Goal: Task Accomplishment & Management: Use online tool/utility

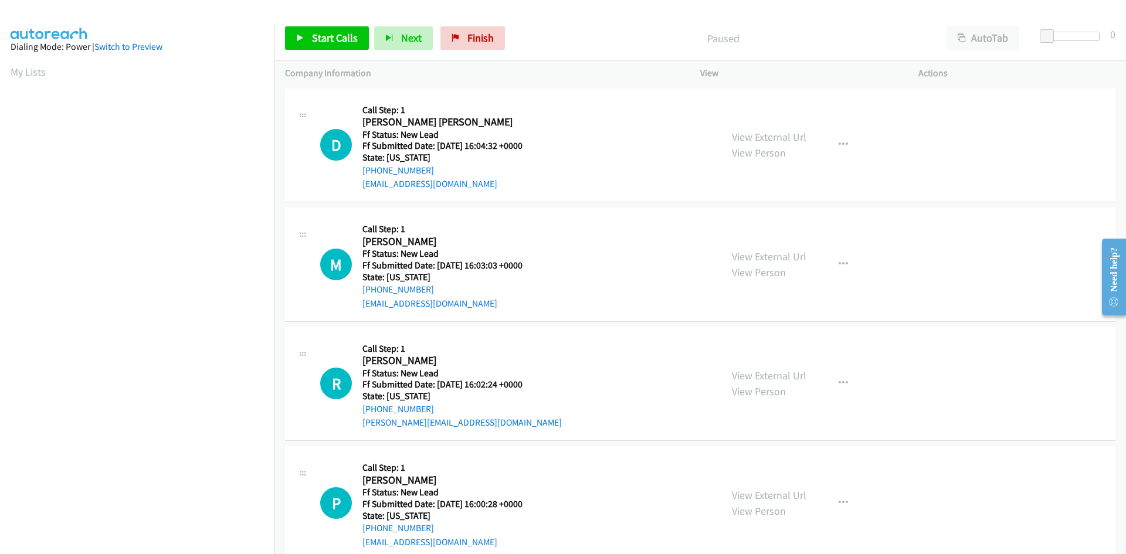
scroll to position [67, 0]
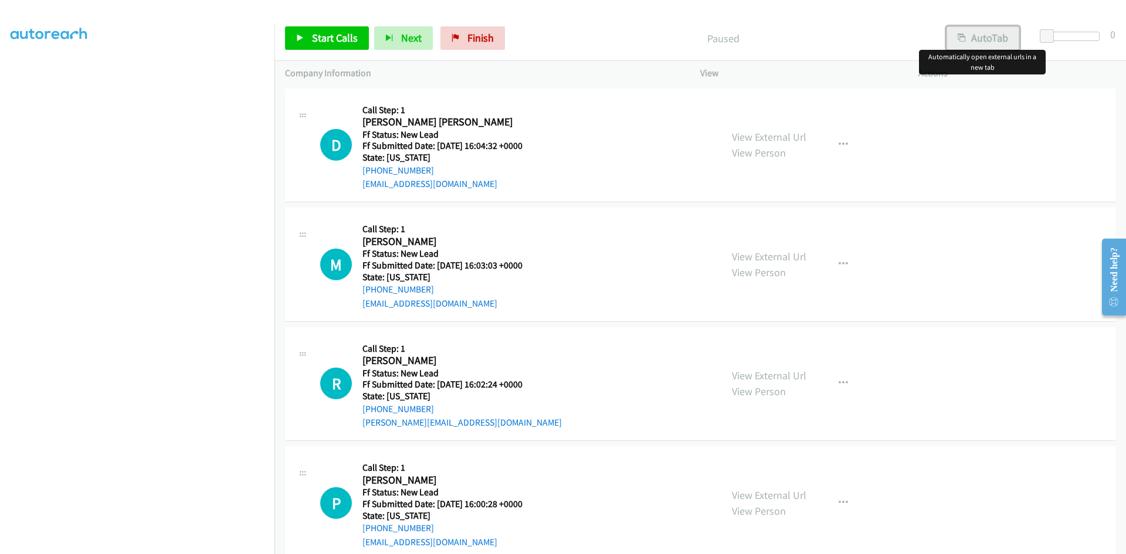
click at [982, 39] on button "AutoTab" at bounding box center [982, 37] width 73 height 23
click at [332, 40] on span "Start Calls" at bounding box center [335, 37] width 46 height 13
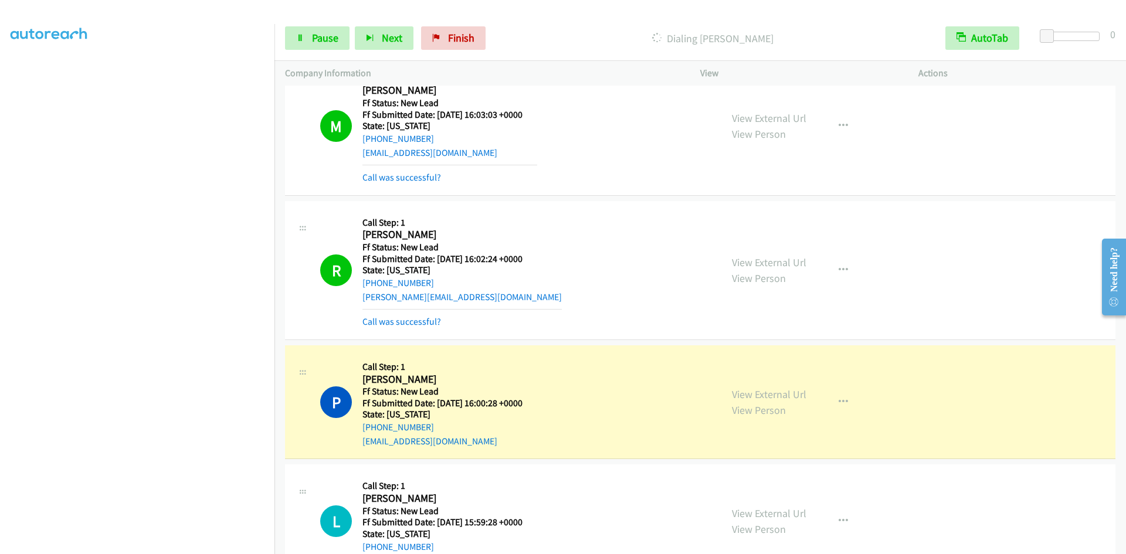
scroll to position [235, 0]
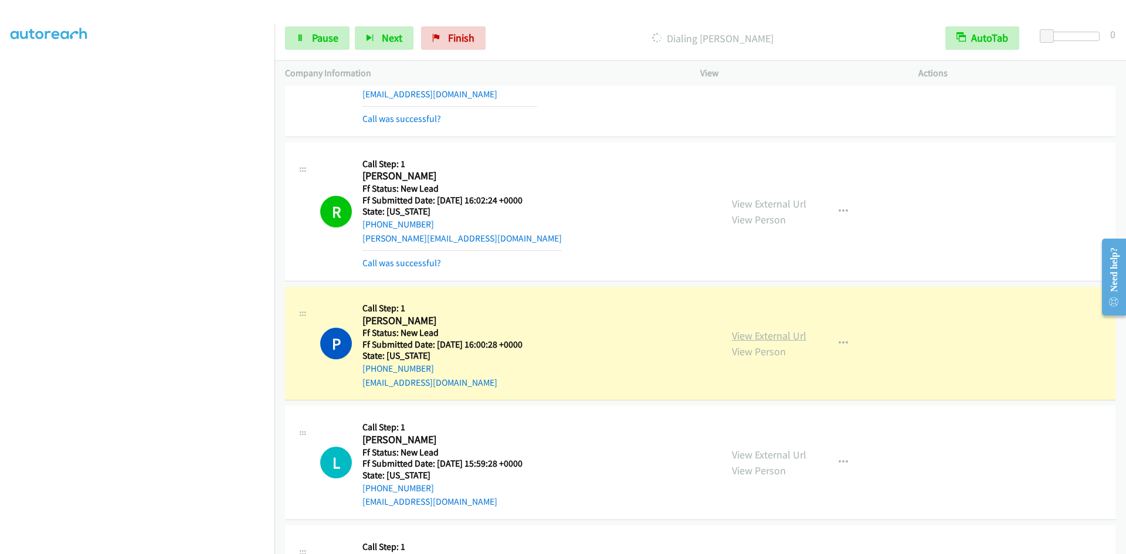
click at [752, 337] on link "View External Url" at bounding box center [769, 335] width 74 height 13
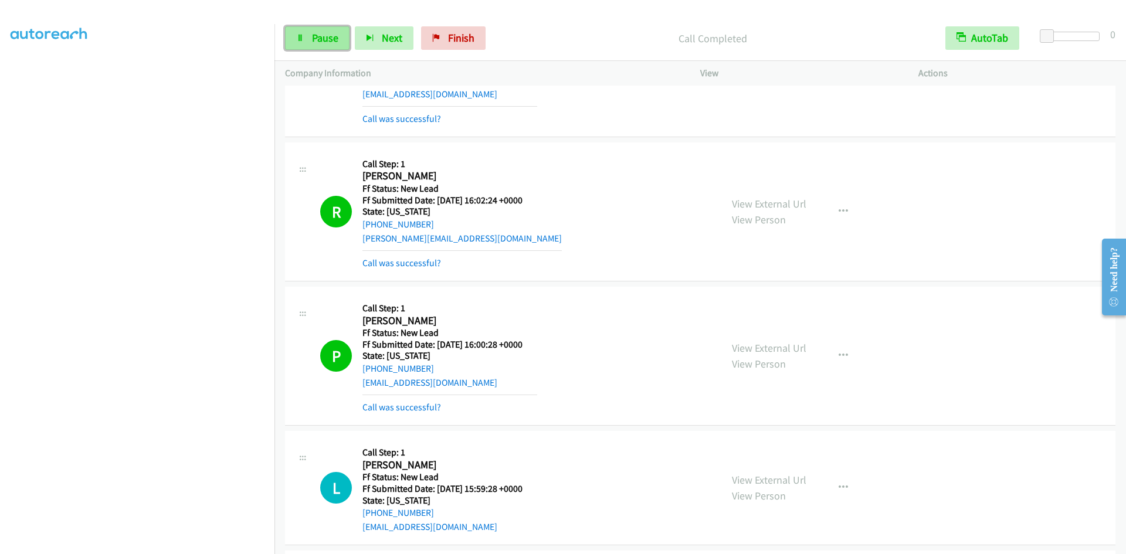
click at [336, 42] on span "Pause" at bounding box center [325, 37] width 26 height 13
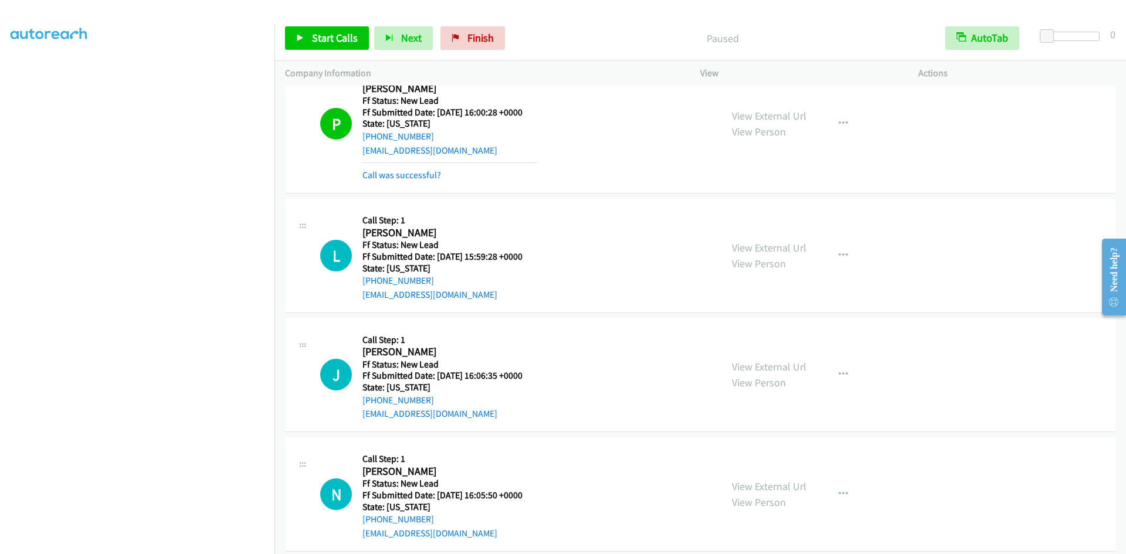
scroll to position [469, 0]
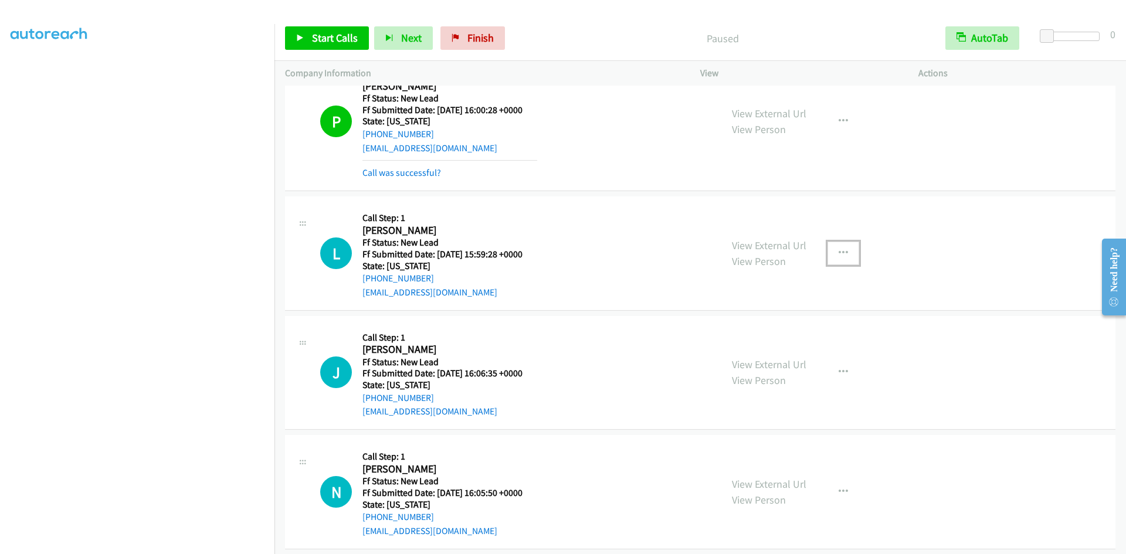
click at [841, 252] on icon "button" at bounding box center [842, 253] width 9 height 9
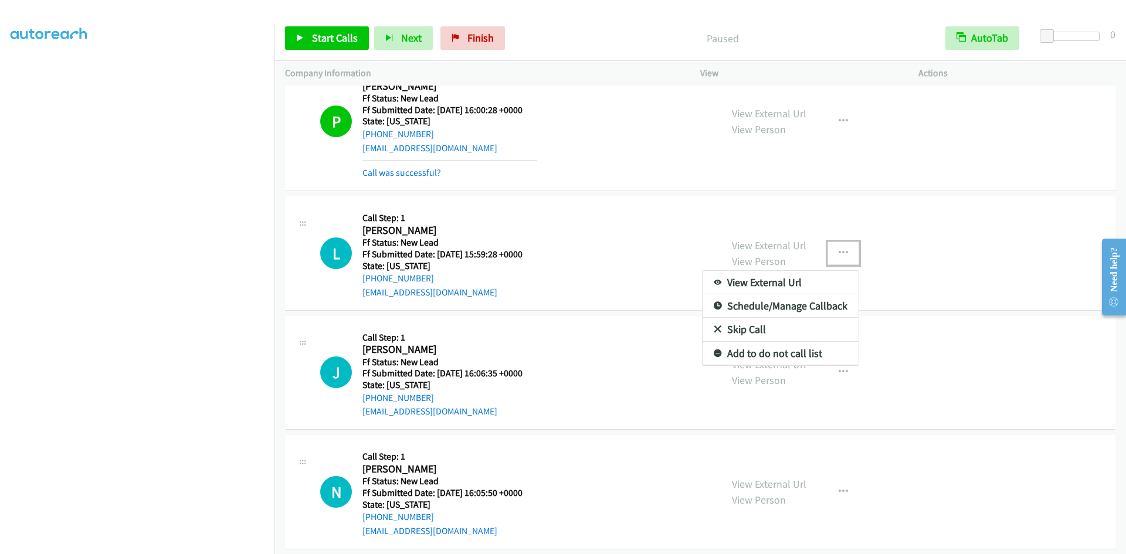
click at [728, 328] on link "Skip Call" at bounding box center [780, 329] width 156 height 23
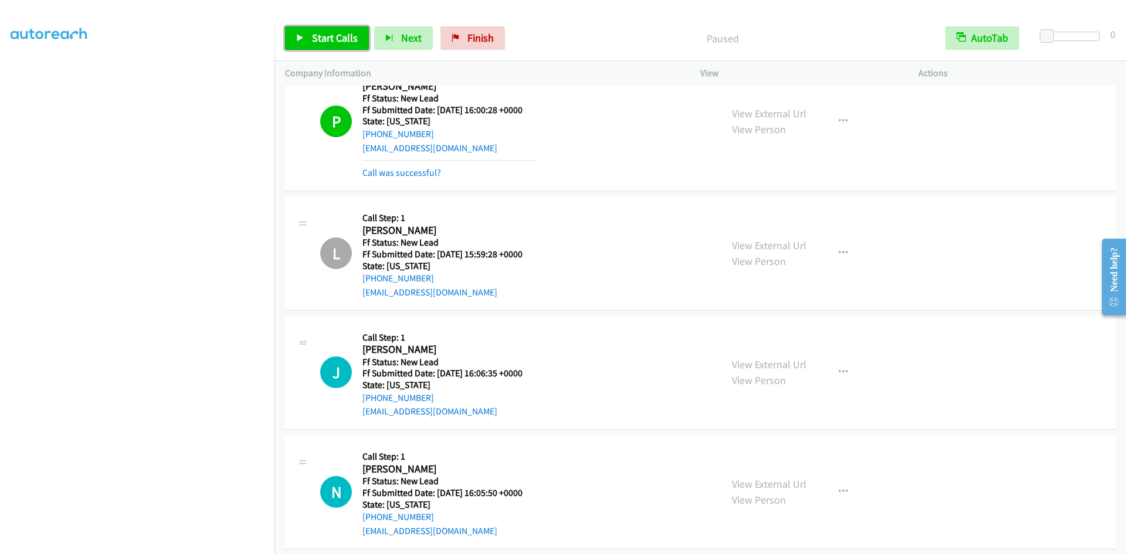
click at [315, 42] on span "Start Calls" at bounding box center [335, 37] width 46 height 13
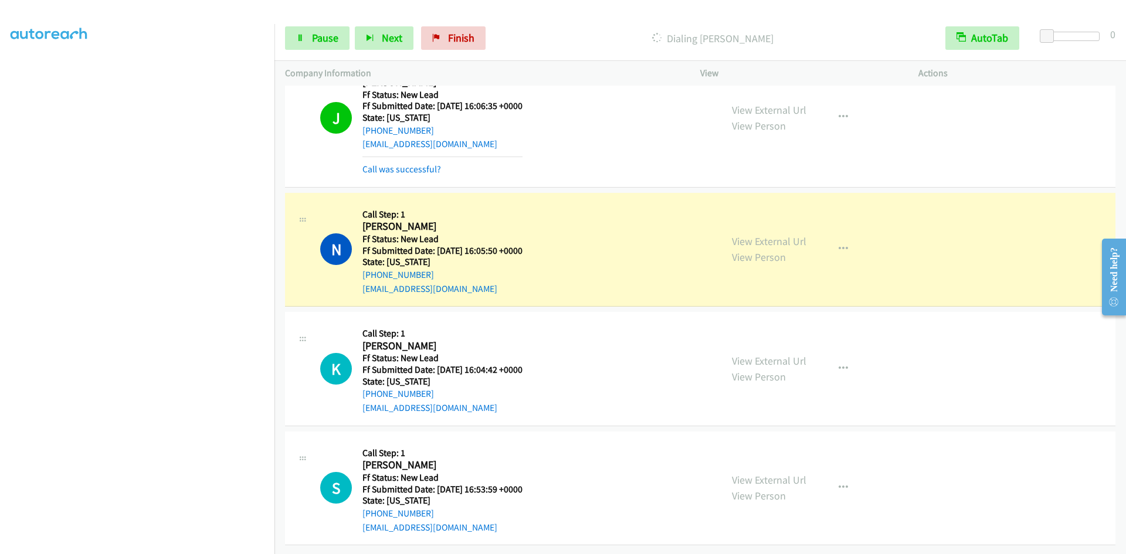
scroll to position [745, 0]
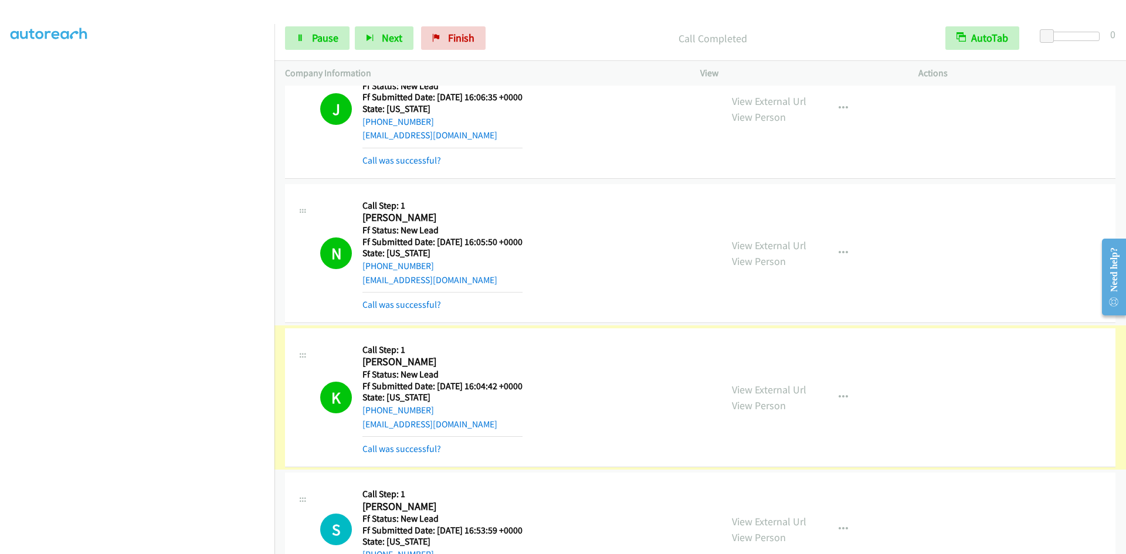
click at [399, 447] on link "Call was successful?" at bounding box center [401, 448] width 79 height 11
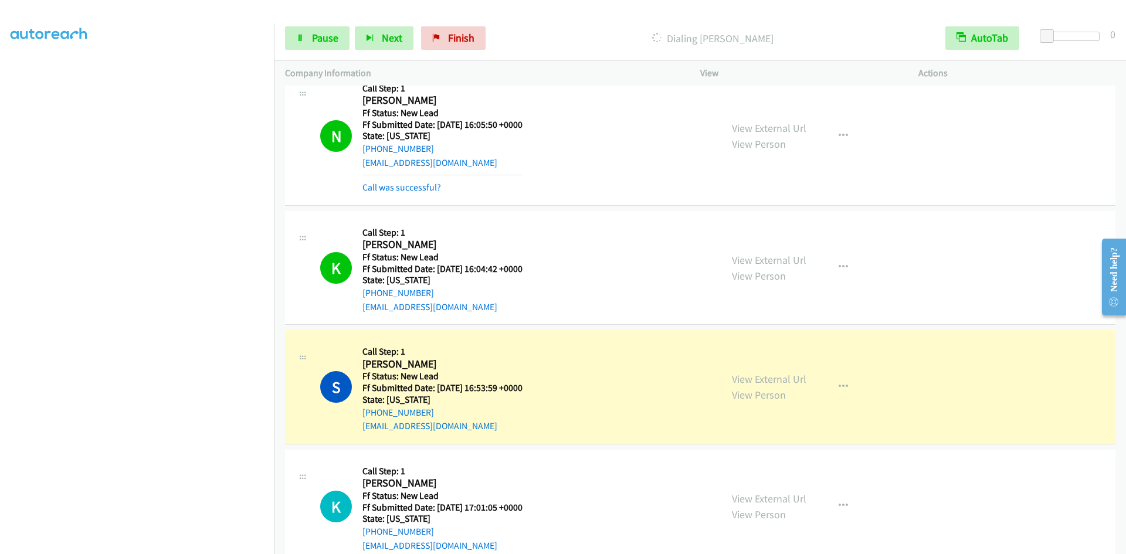
scroll to position [980, 0]
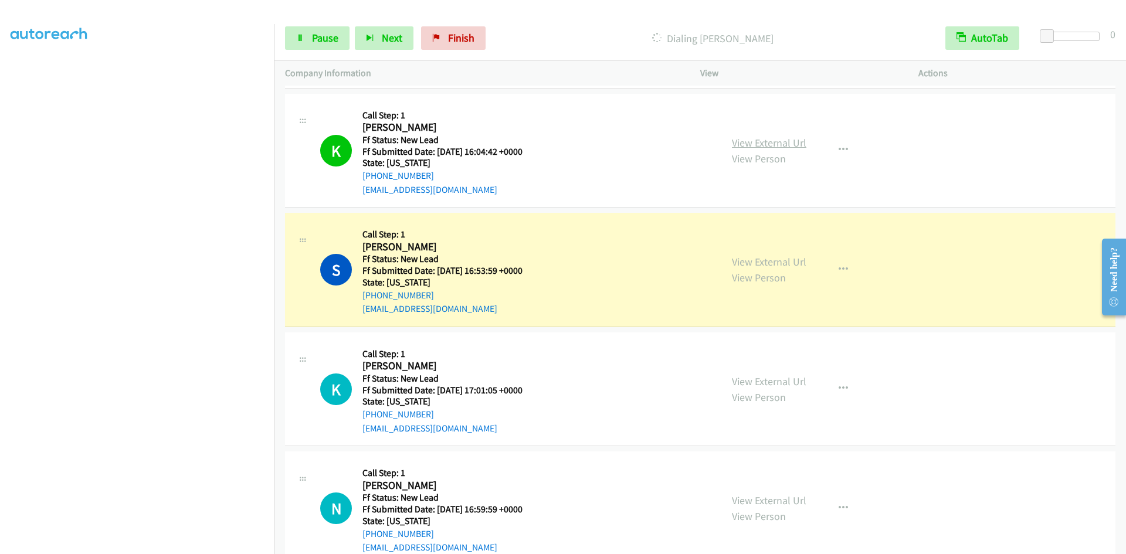
click at [773, 147] on link "View External Url" at bounding box center [769, 142] width 74 height 13
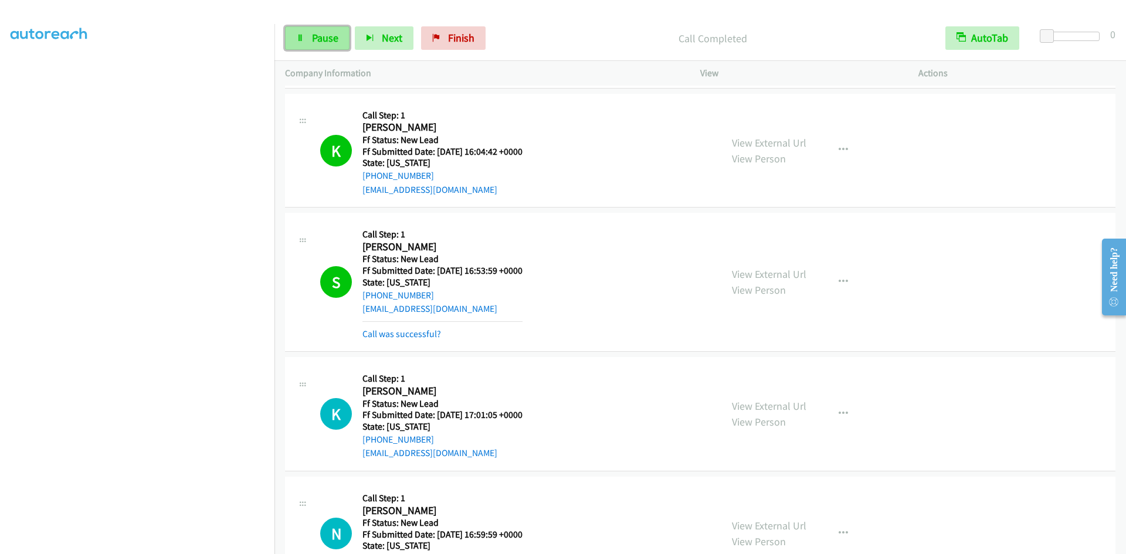
click at [332, 39] on span "Pause" at bounding box center [325, 37] width 26 height 13
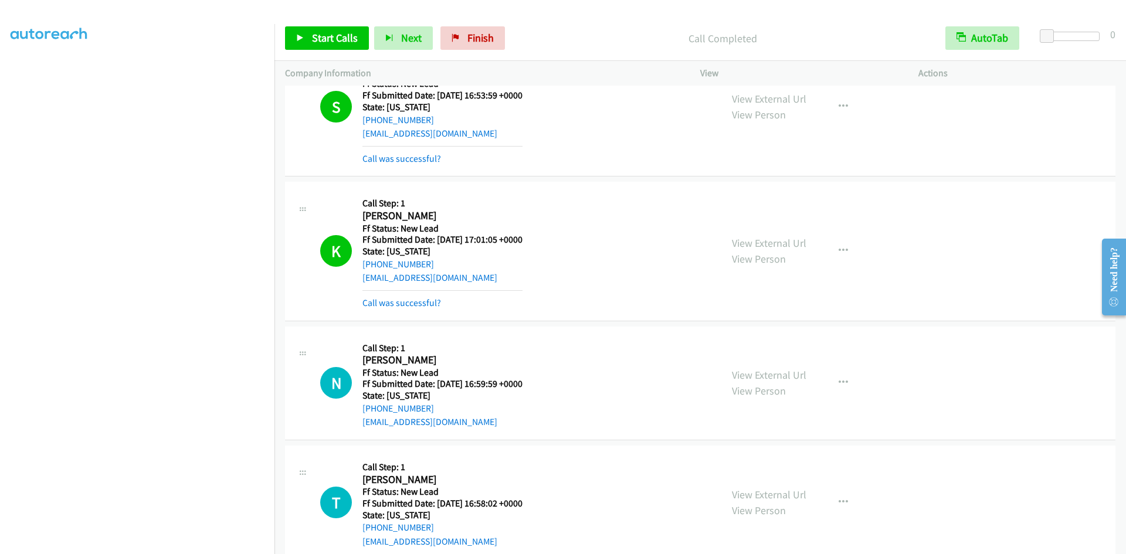
scroll to position [1156, 0]
click at [759, 238] on link "View External Url" at bounding box center [769, 242] width 74 height 13
click at [335, 44] on link "Start Calls" at bounding box center [327, 37] width 84 height 23
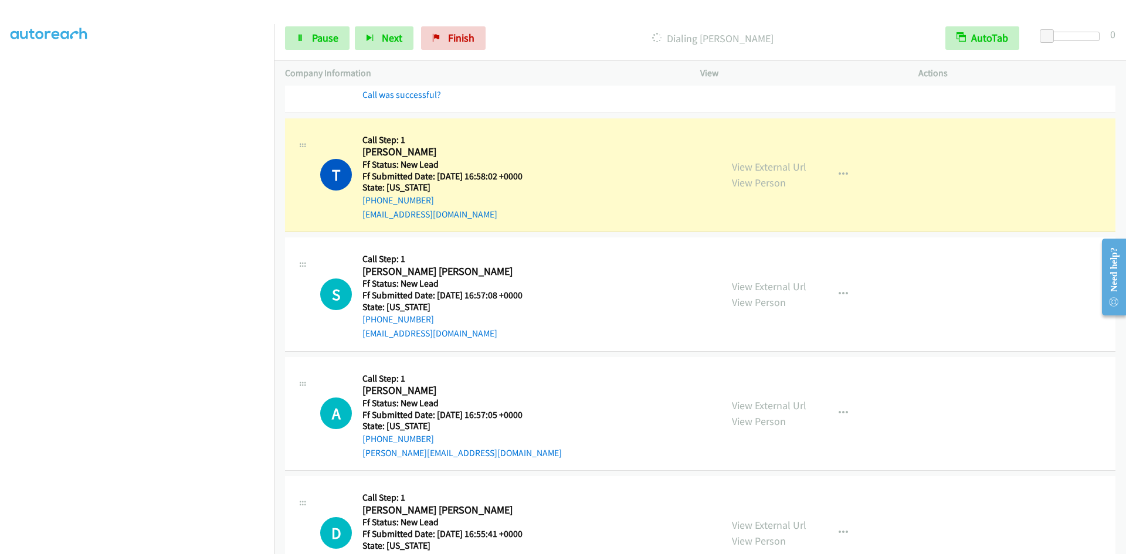
scroll to position [1561, 0]
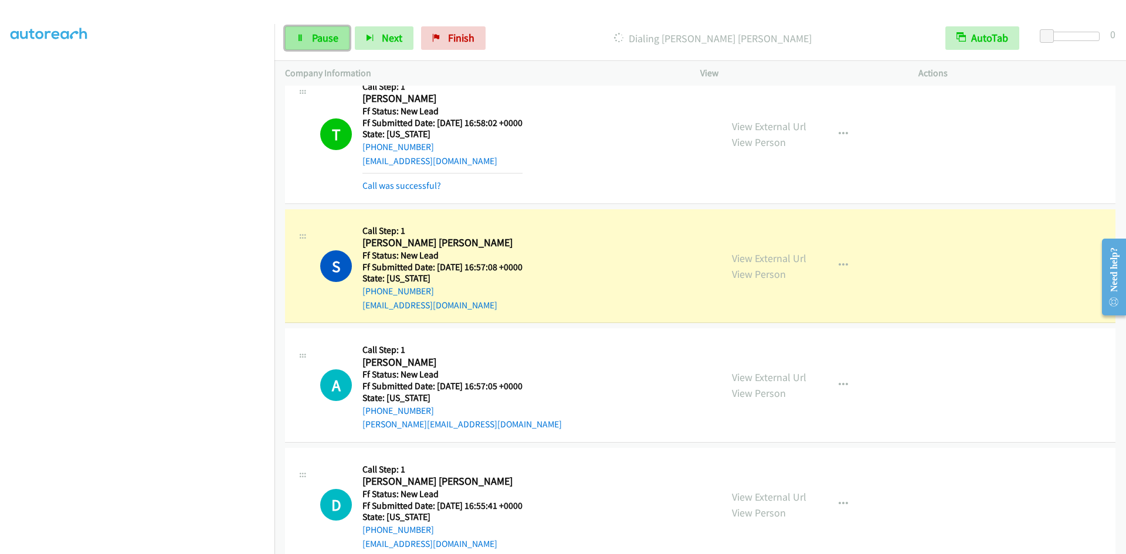
click at [320, 36] on span "Pause" at bounding box center [325, 37] width 26 height 13
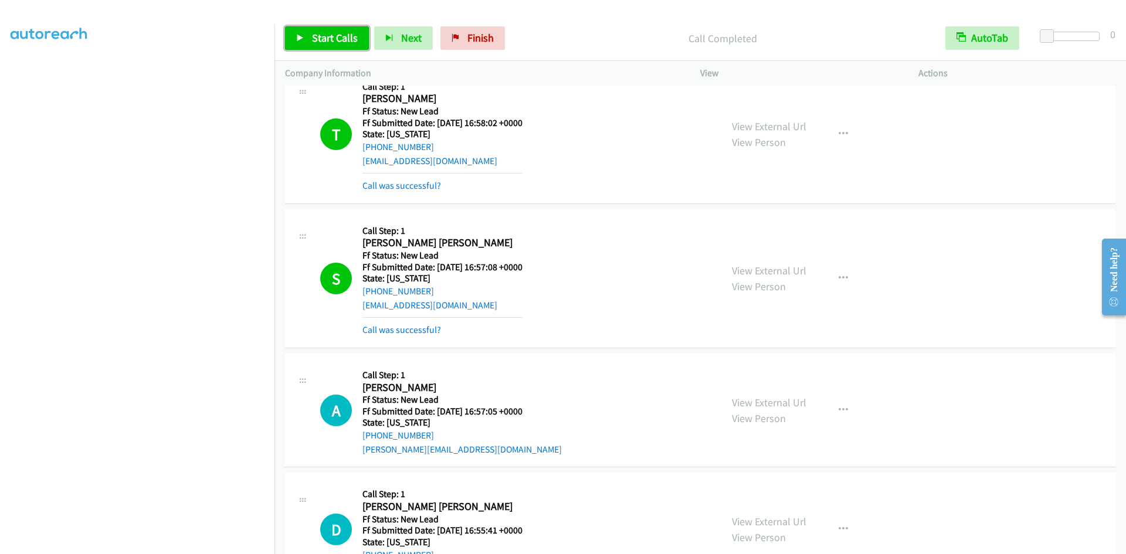
click at [335, 32] on span "Start Calls" at bounding box center [335, 37] width 46 height 13
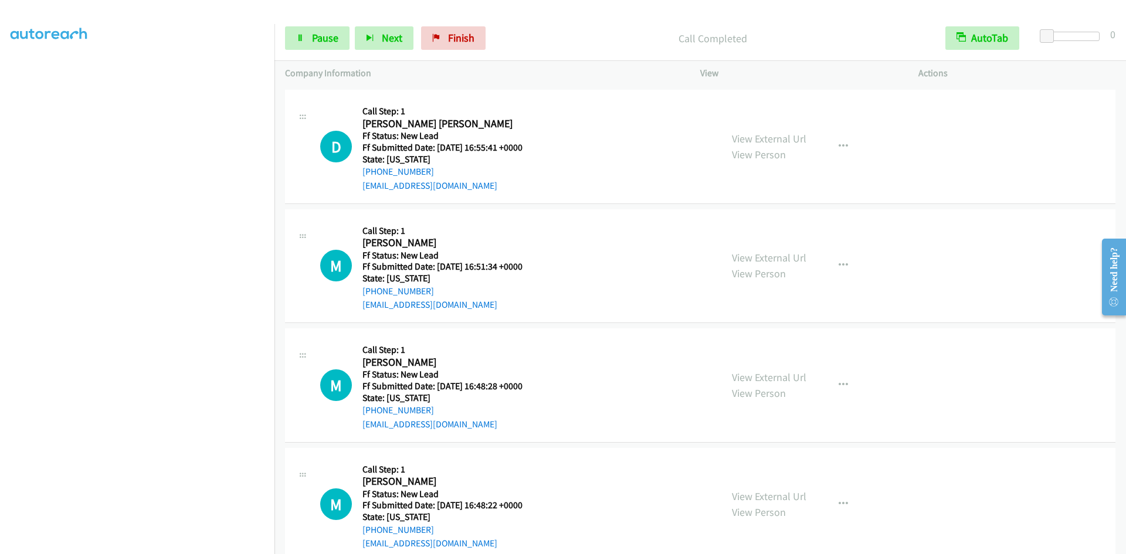
scroll to position [1993, 0]
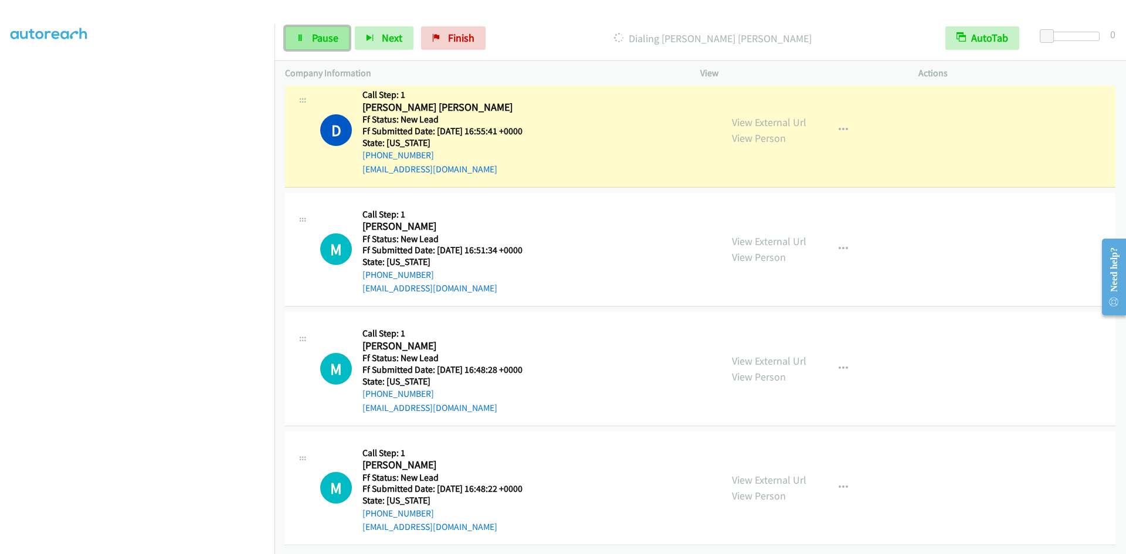
click at [314, 35] on span "Pause" at bounding box center [325, 37] width 26 height 13
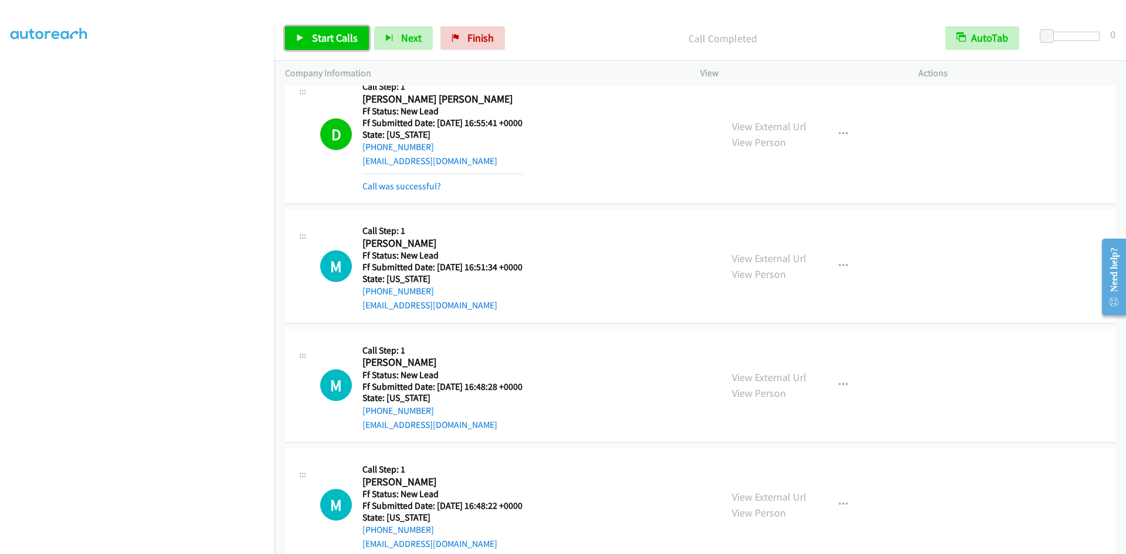
click at [332, 33] on span "Start Calls" at bounding box center [335, 37] width 46 height 13
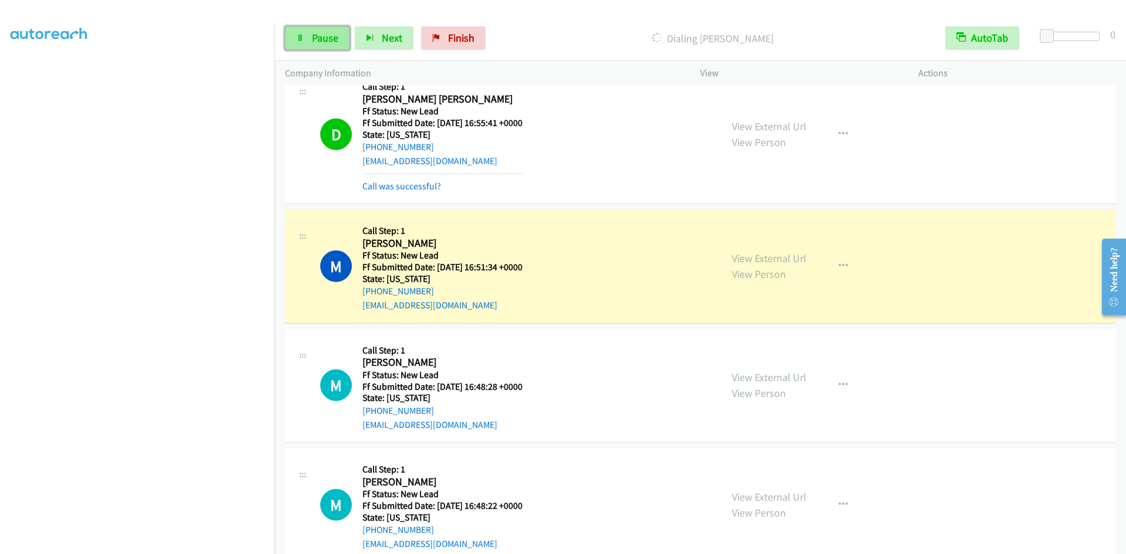
click at [315, 35] on span "Pause" at bounding box center [325, 37] width 26 height 13
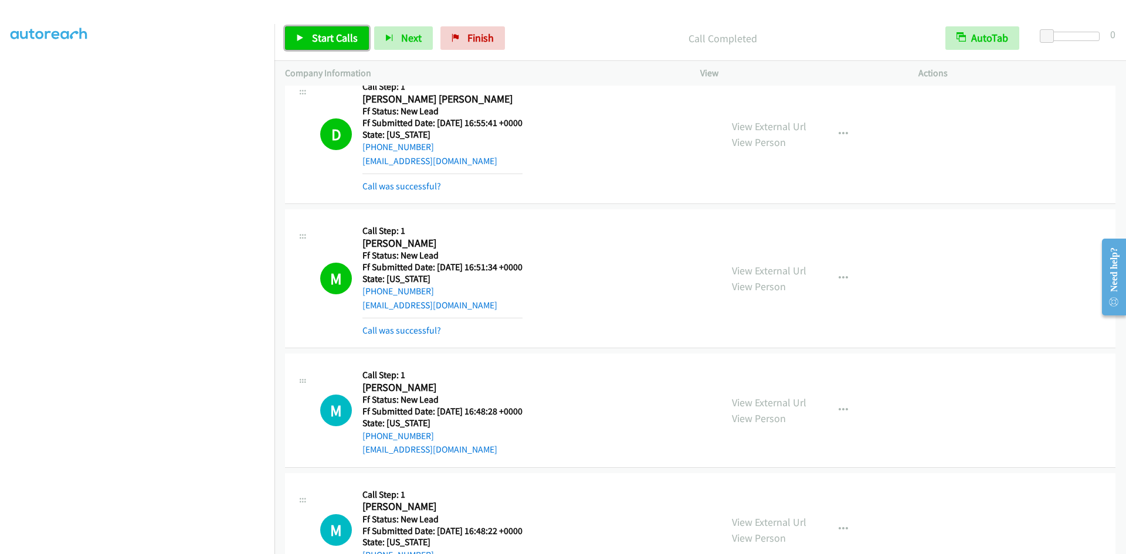
click at [310, 37] on link "Start Calls" at bounding box center [327, 37] width 84 height 23
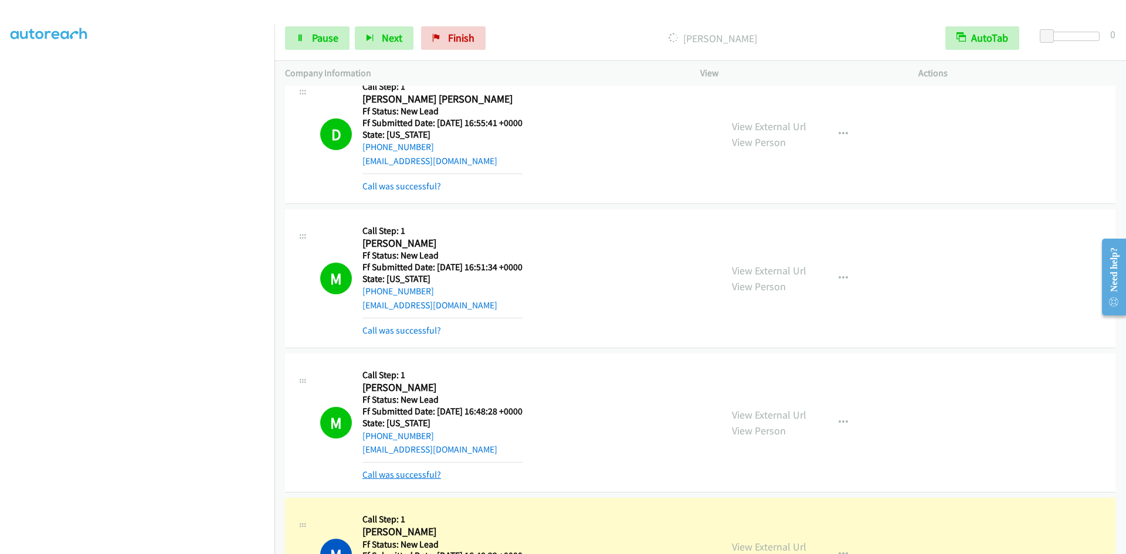
click at [396, 475] on link "Call was successful?" at bounding box center [401, 474] width 79 height 11
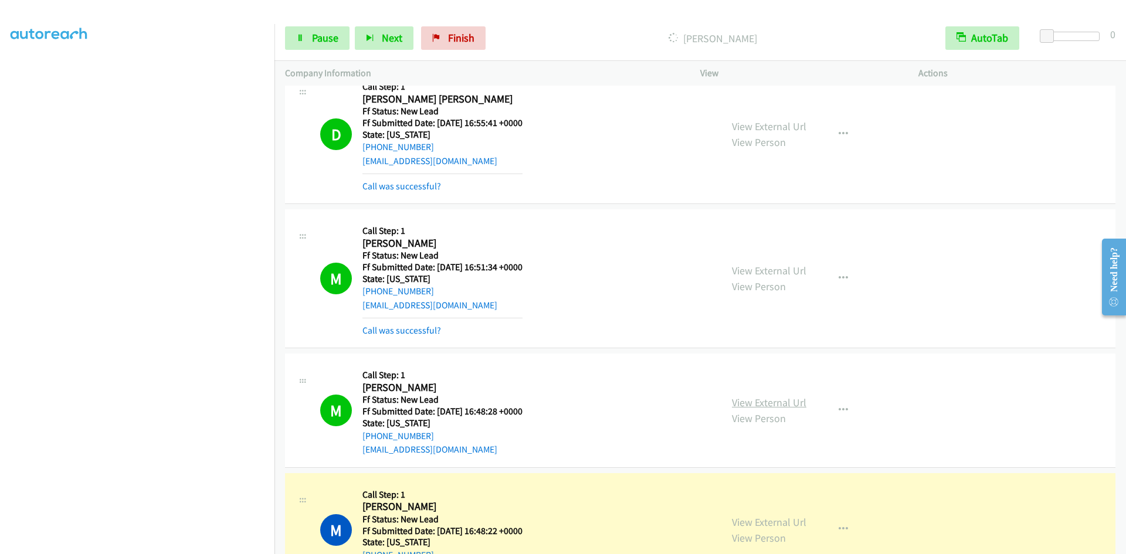
click at [741, 401] on link "View External Url" at bounding box center [769, 402] width 74 height 13
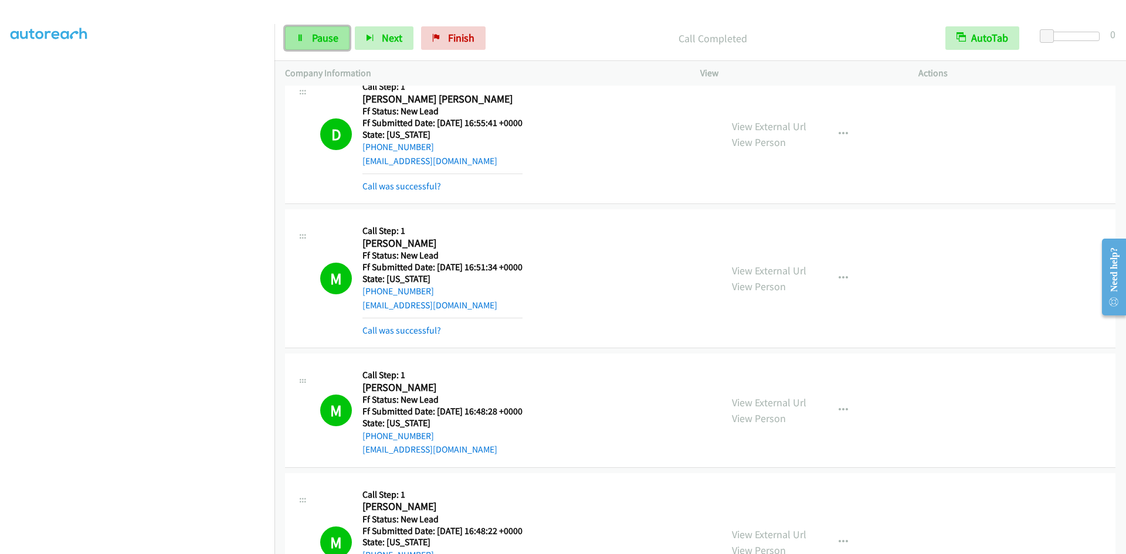
click at [328, 43] on span "Pause" at bounding box center [325, 37] width 26 height 13
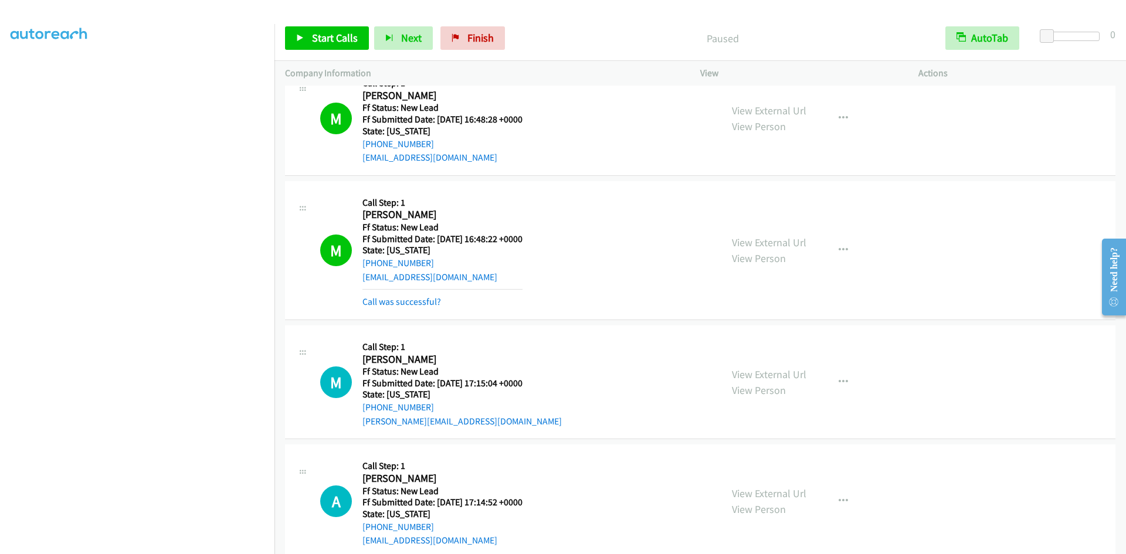
scroll to position [2286, 0]
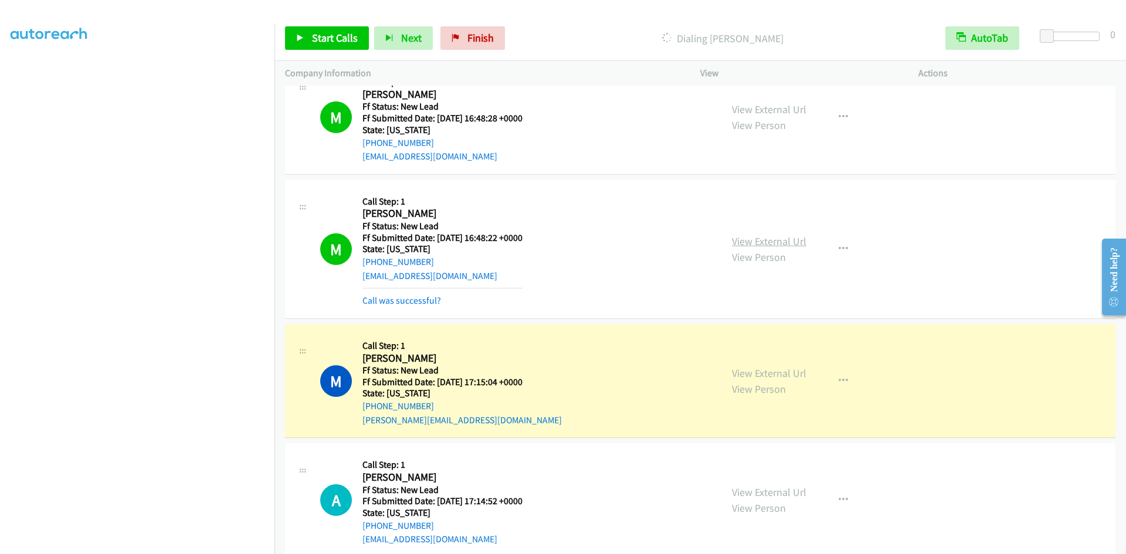
click at [748, 244] on link "View External Url" at bounding box center [769, 241] width 74 height 13
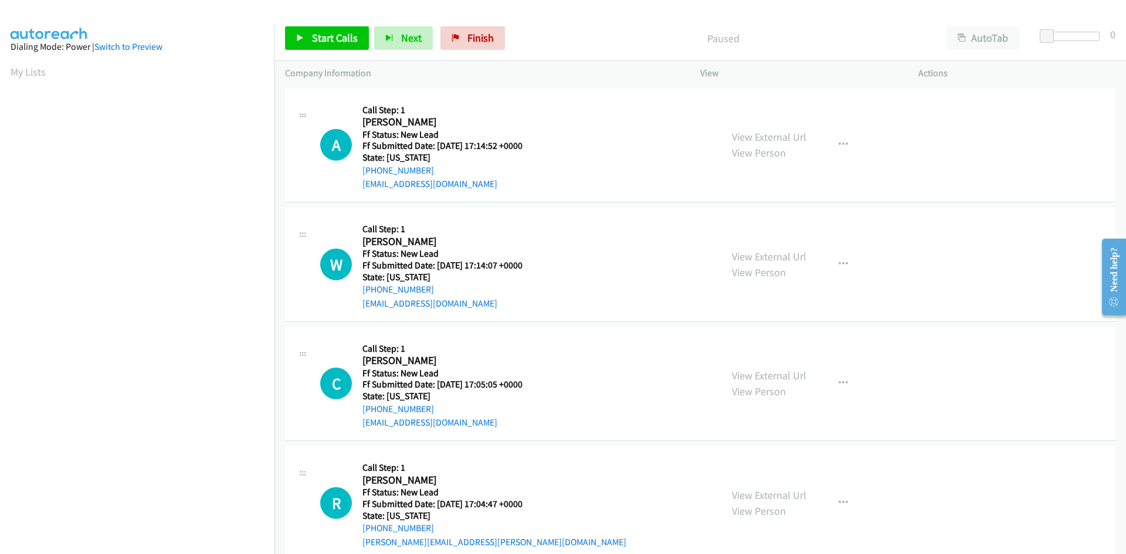
scroll to position [67, 0]
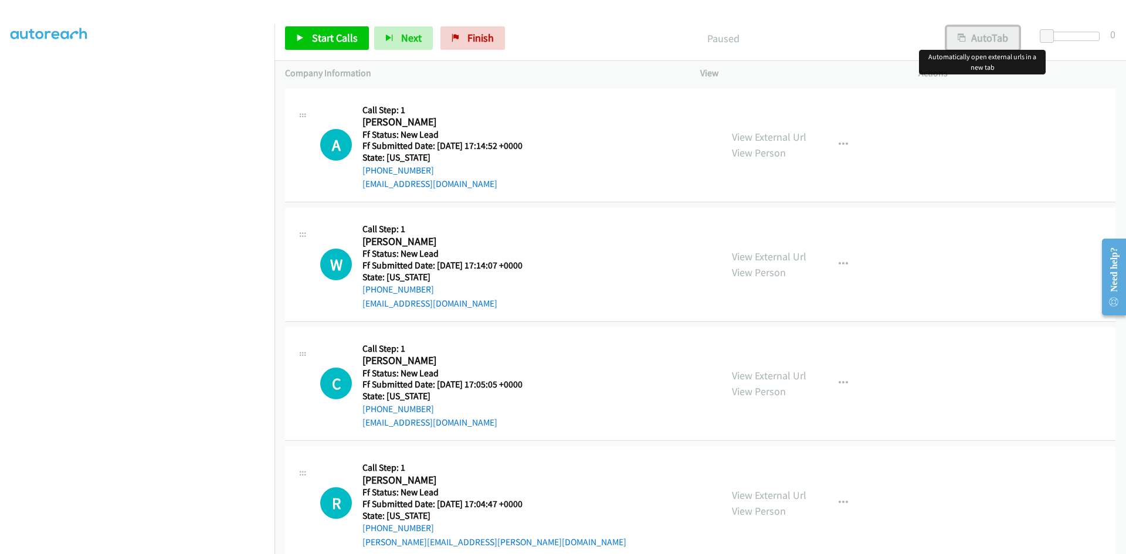
click at [986, 36] on button "AutoTab" at bounding box center [982, 37] width 73 height 23
click at [307, 37] on link "Start Calls" at bounding box center [327, 37] width 84 height 23
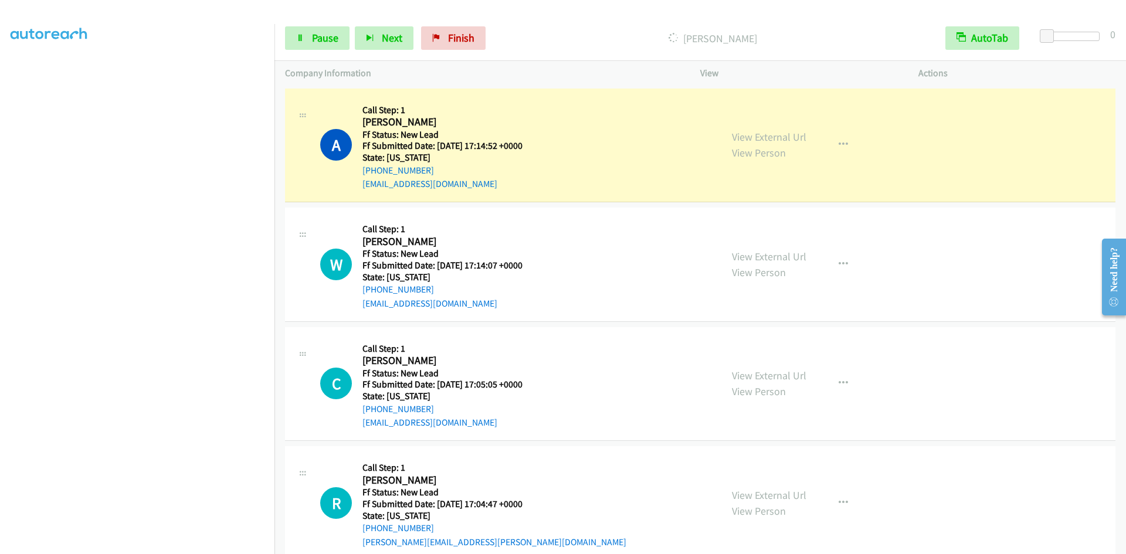
scroll to position [79, 0]
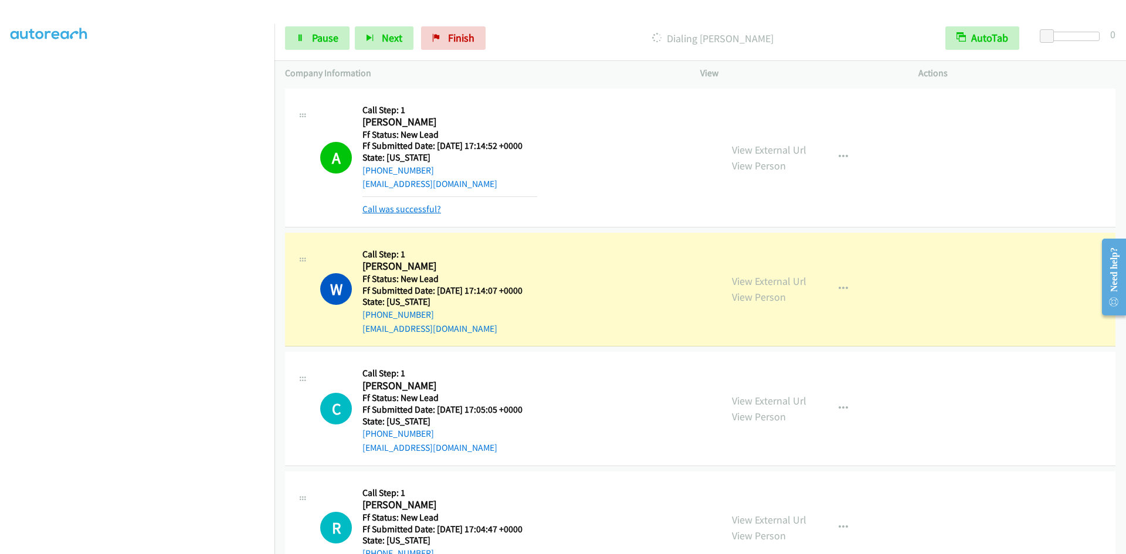
click at [424, 212] on link "Call was successful?" at bounding box center [401, 208] width 79 height 11
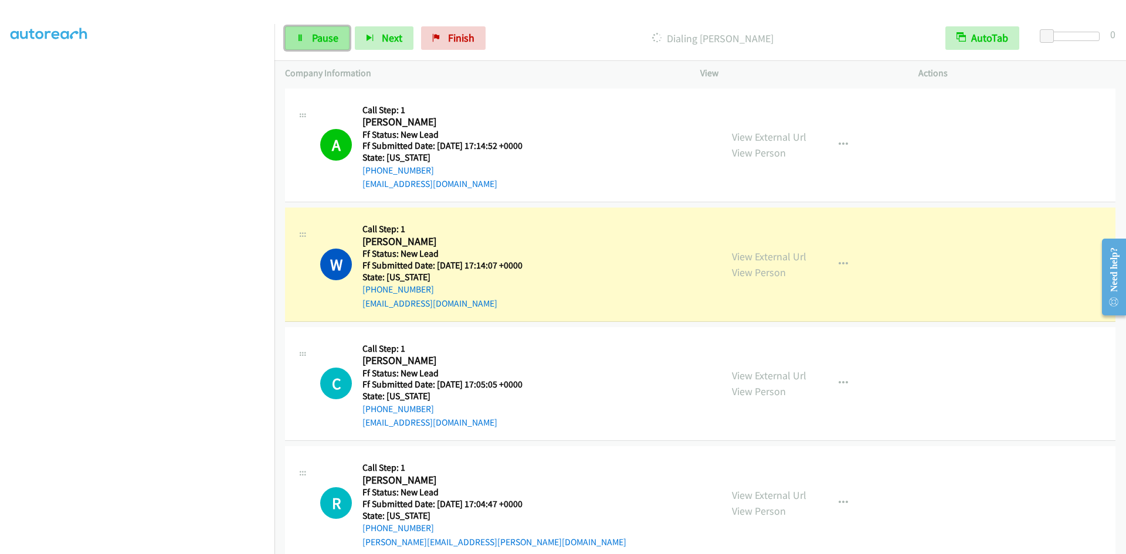
click at [318, 43] on span "Pause" at bounding box center [325, 37] width 26 height 13
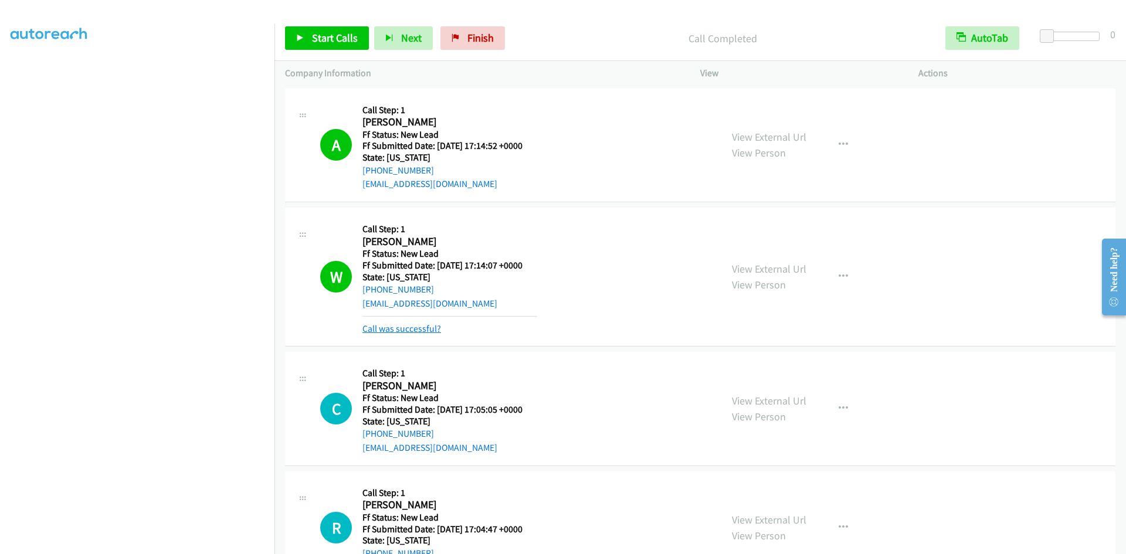
click at [412, 330] on link "Call was successful?" at bounding box center [401, 328] width 79 height 11
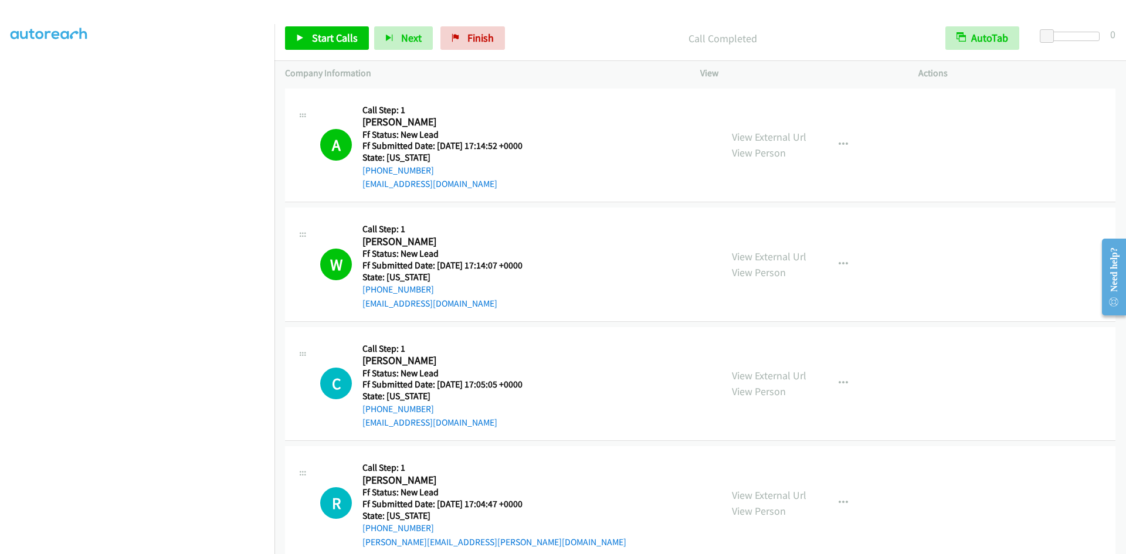
scroll to position [143, 0]
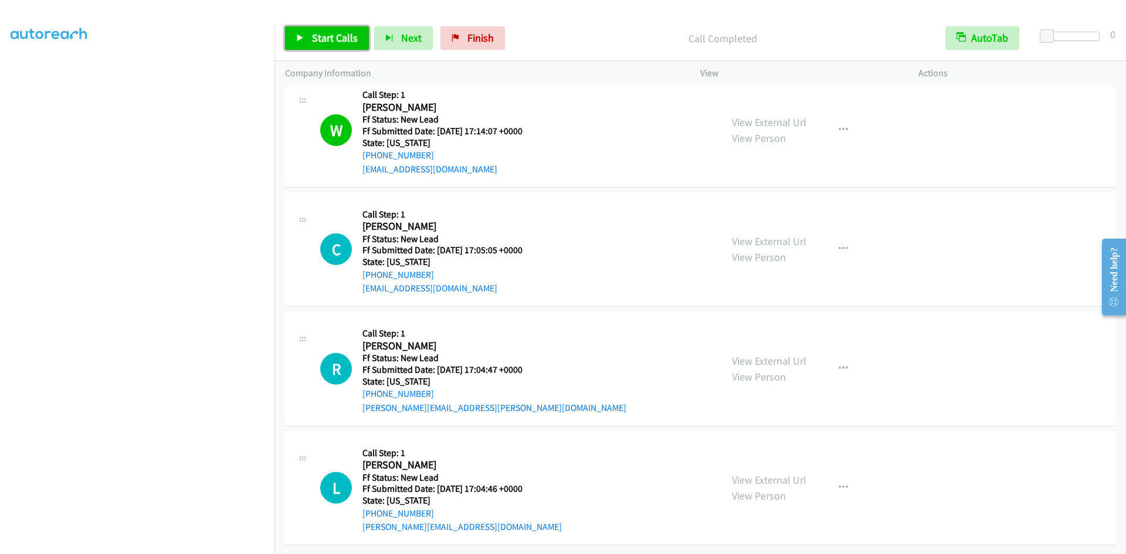
click at [329, 41] on span "Start Calls" at bounding box center [335, 37] width 46 height 13
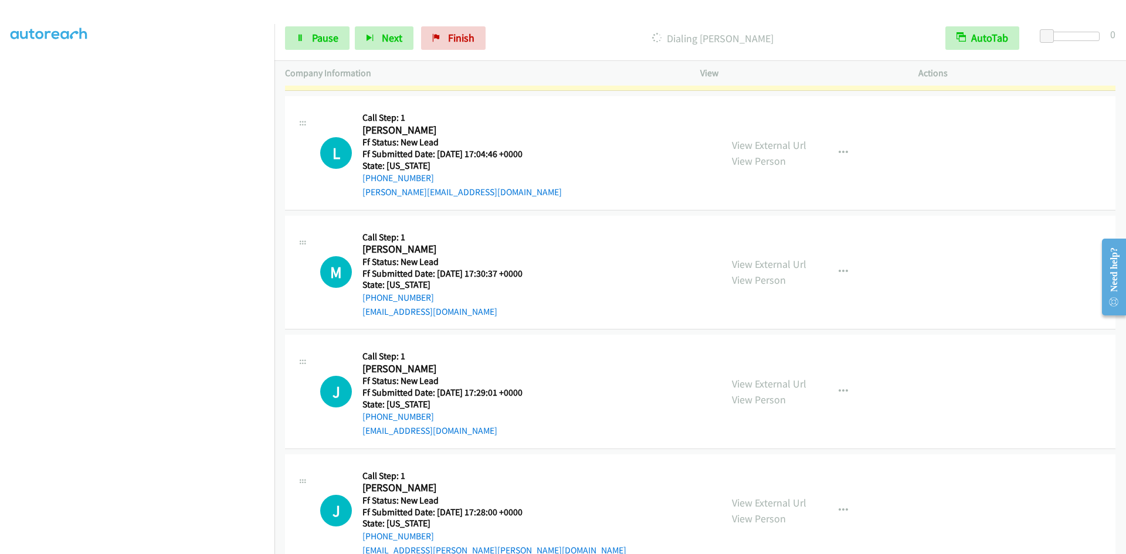
scroll to position [495, 0]
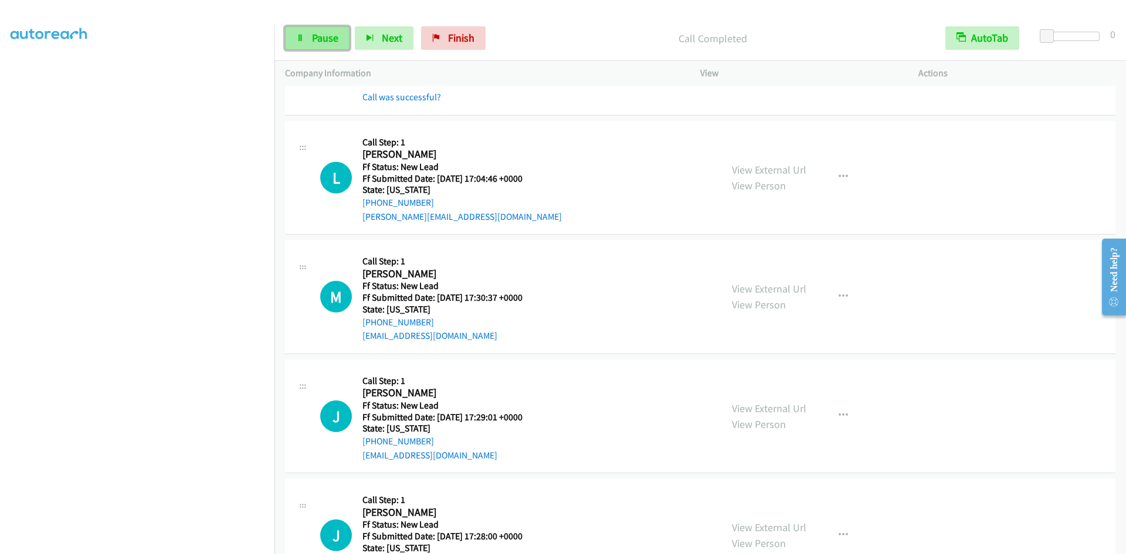
click at [301, 40] on icon at bounding box center [300, 39] width 8 height 8
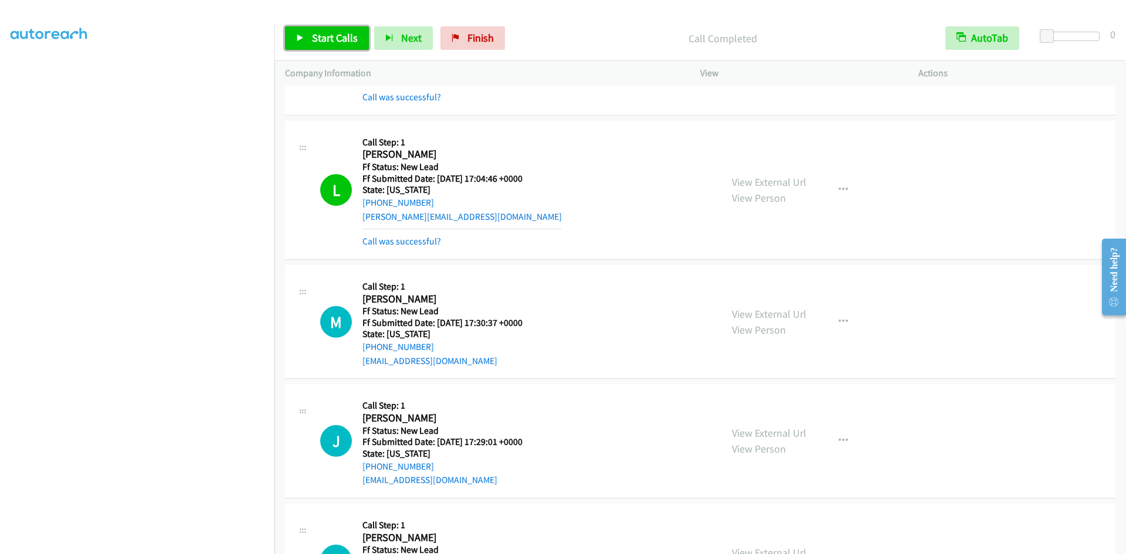
click at [341, 39] on span "Start Calls" at bounding box center [335, 37] width 46 height 13
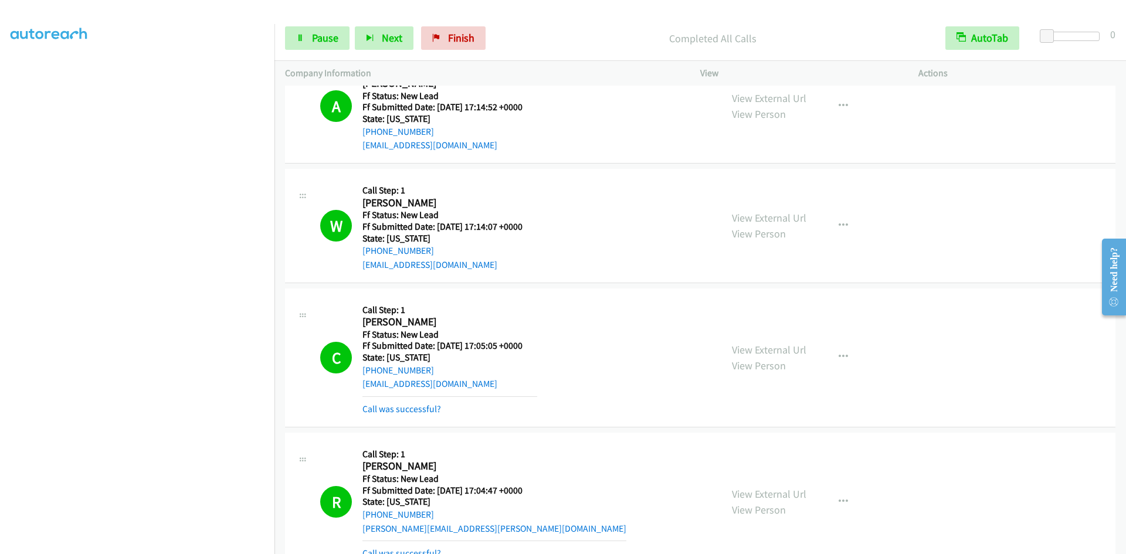
scroll to position [0, 0]
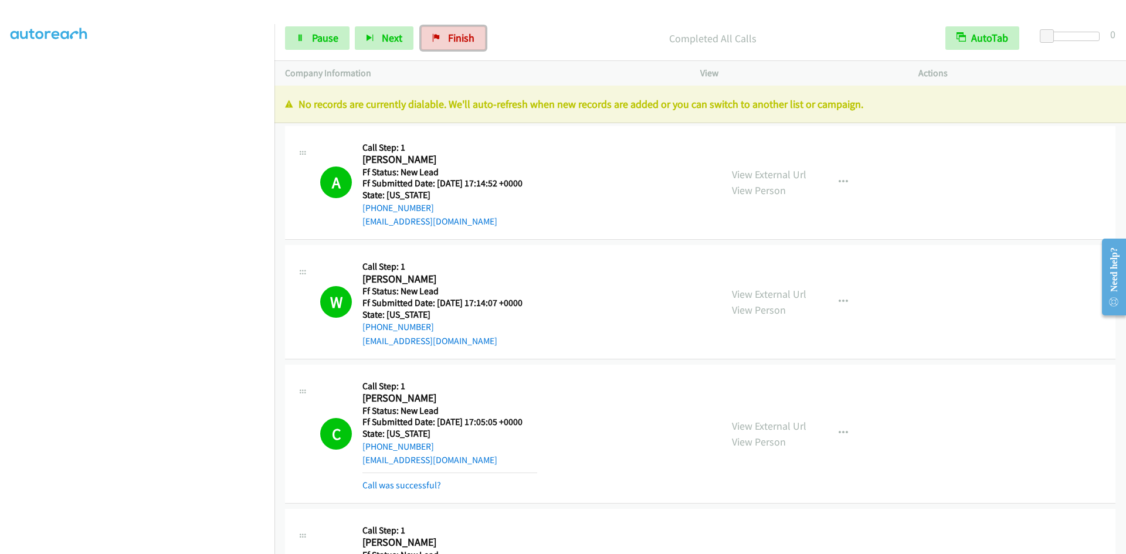
drag, startPoint x: 448, startPoint y: 39, endPoint x: 612, endPoint y: 63, distance: 165.3
click at [448, 39] on span "Finish" at bounding box center [461, 37] width 26 height 13
